Goal: Information Seeking & Learning: Learn about a topic

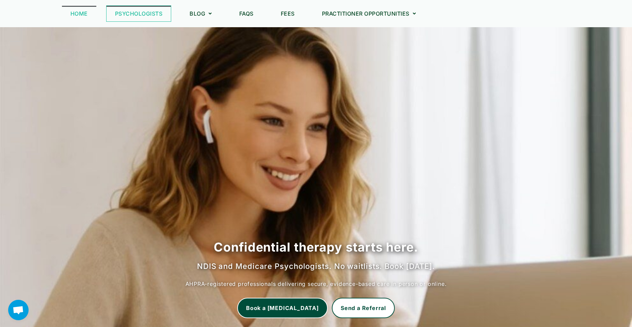
click at [143, 12] on link "Psychologists" at bounding box center [138, 14] width 65 height 16
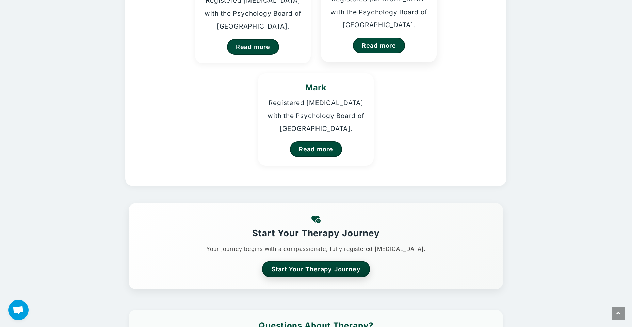
scroll to position [102, 0]
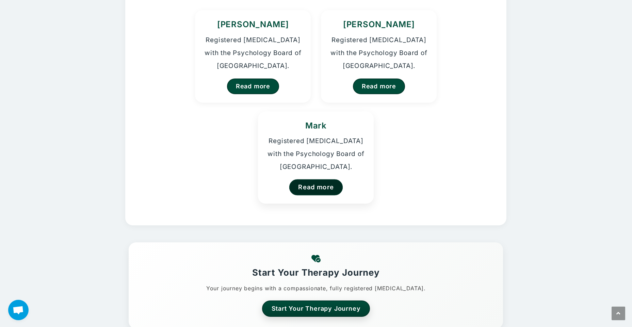
click at [333, 190] on link "Read more" at bounding box center [316, 187] width 54 height 16
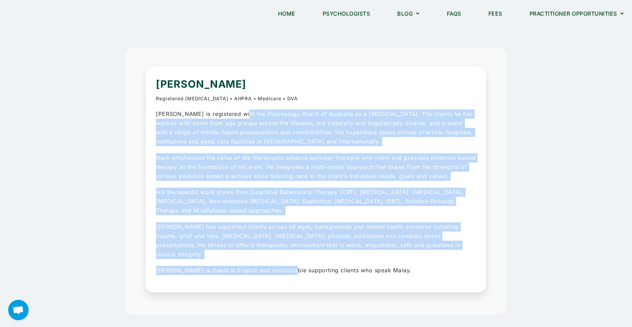
drag, startPoint x: 239, startPoint y: 117, endPoint x: 291, endPoint y: 271, distance: 162.9
click at [291, 271] on div "Mark is registered with the Psychology Board of Australia as a Psychologist. Th…" at bounding box center [316, 193] width 320 height 166
click at [291, 271] on p "Mark is fluent in English and comfortable supporting clients who speak Malay." at bounding box center [316, 270] width 320 height 9
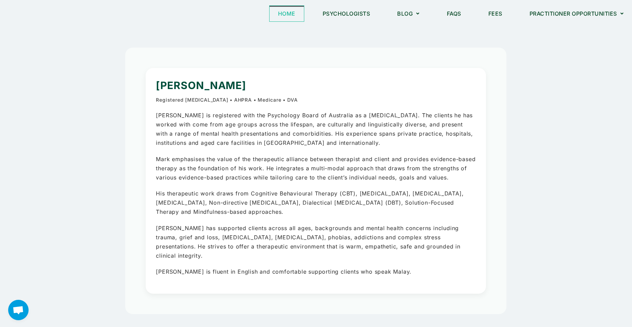
click at [278, 10] on link "Home" at bounding box center [286, 14] width 34 height 16
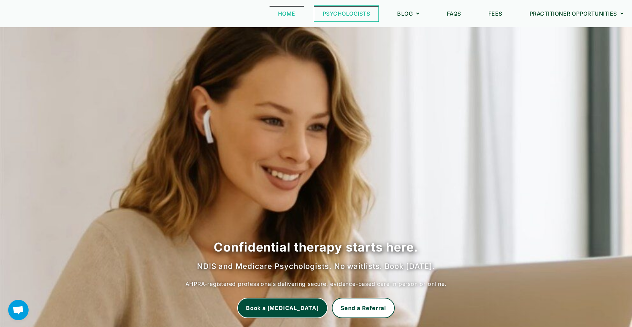
click at [348, 12] on link "Psychologists" at bounding box center [346, 14] width 65 height 16
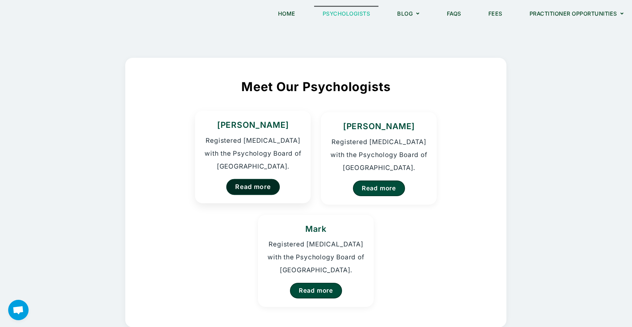
click at [253, 183] on link "Read more" at bounding box center [253, 187] width 54 height 16
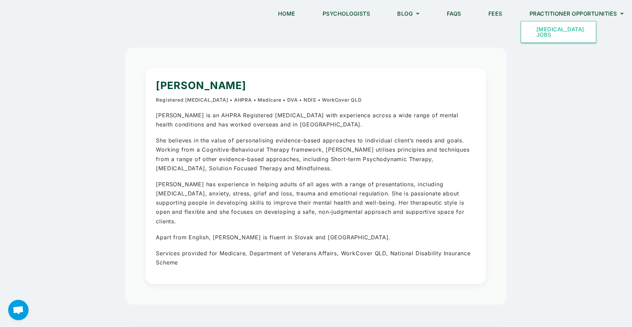
click at [539, 29] on link "[MEDICAL_DATA] Jobs" at bounding box center [558, 31] width 75 height 21
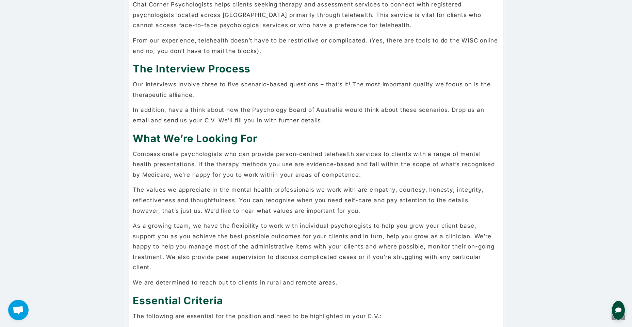
scroll to position [136, 0]
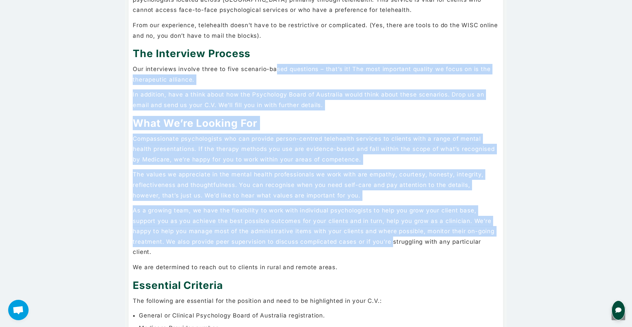
drag, startPoint x: 274, startPoint y: 51, endPoint x: 360, endPoint y: 223, distance: 191.7
click at [360, 223] on div "Looking for Registered Psychologists (Australia-Wide!) Who We Are Chat Corner P…" at bounding box center [316, 290] width 374 height 740
click at [360, 223] on p "As a growing team, we have the flexibility to work with individual psychologist…" at bounding box center [316, 231] width 366 height 52
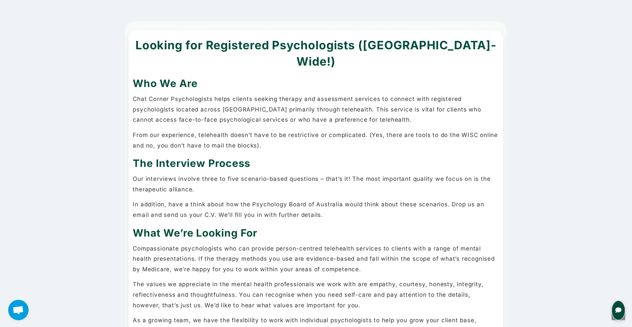
scroll to position [0, 0]
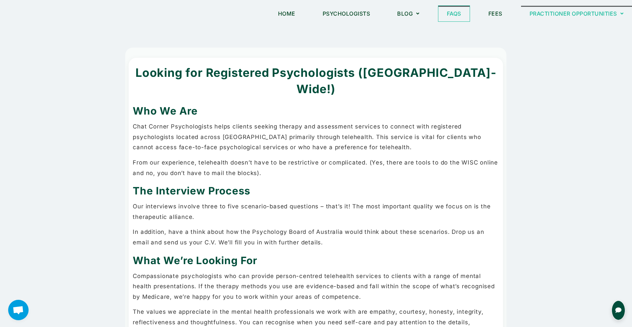
click at [448, 11] on link "FAQs" at bounding box center [453, 14] width 31 height 16
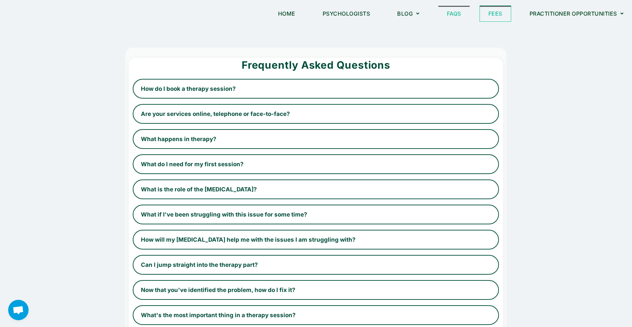
click at [494, 15] on link "Fees" at bounding box center [495, 14] width 31 height 16
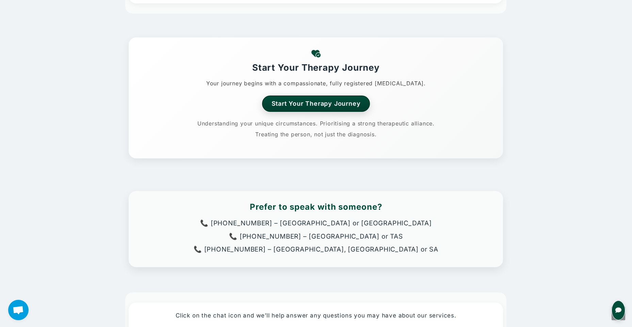
scroll to position [834, 0]
